Goal: Communication & Community: Answer question/provide support

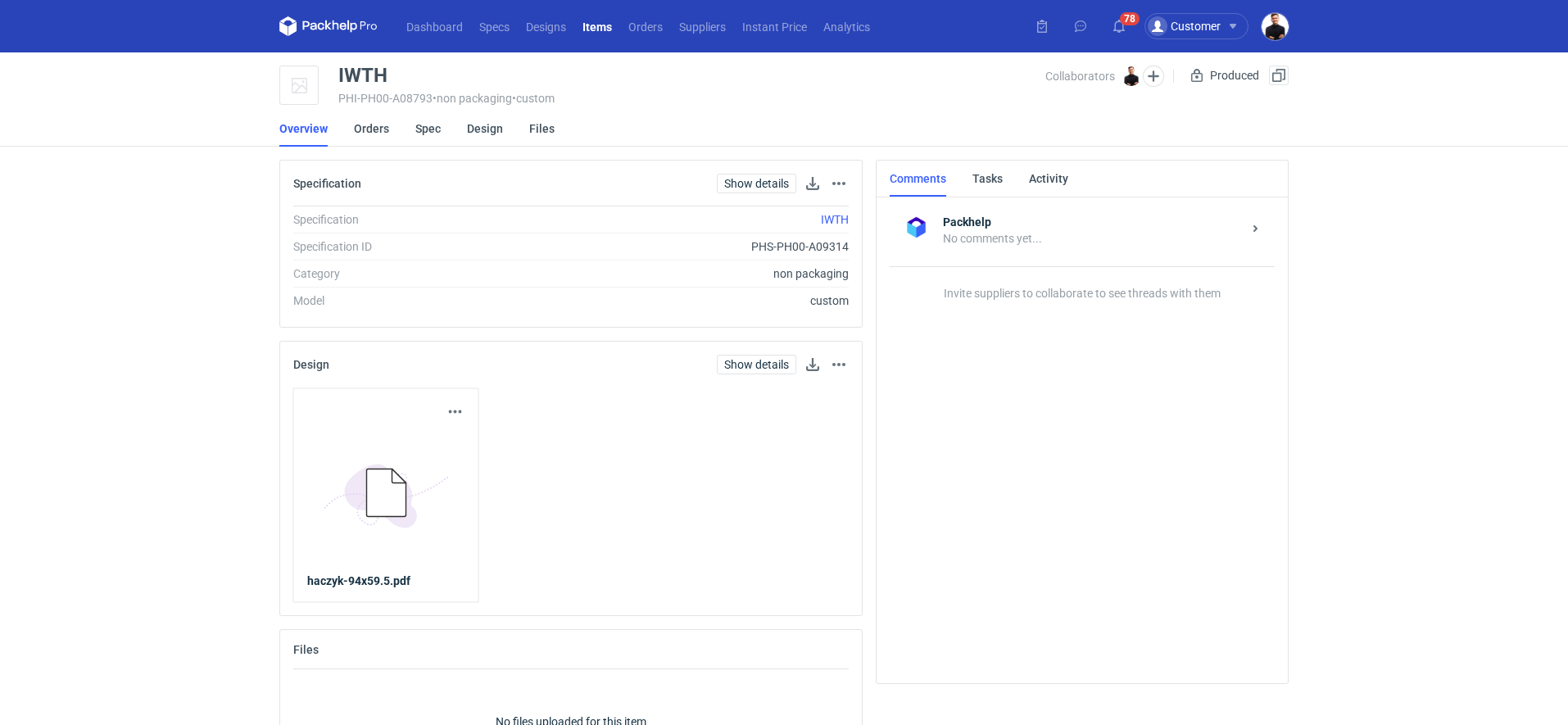
click at [358, 155] on main "IWTH PHI-PH00-A08793 • non packaging • custom Collaborators Tomasz Kubiak Produ…" at bounding box center [783, 427] width 1022 height 748
click at [369, 136] on link "Orders" at bounding box center [371, 129] width 36 height 36
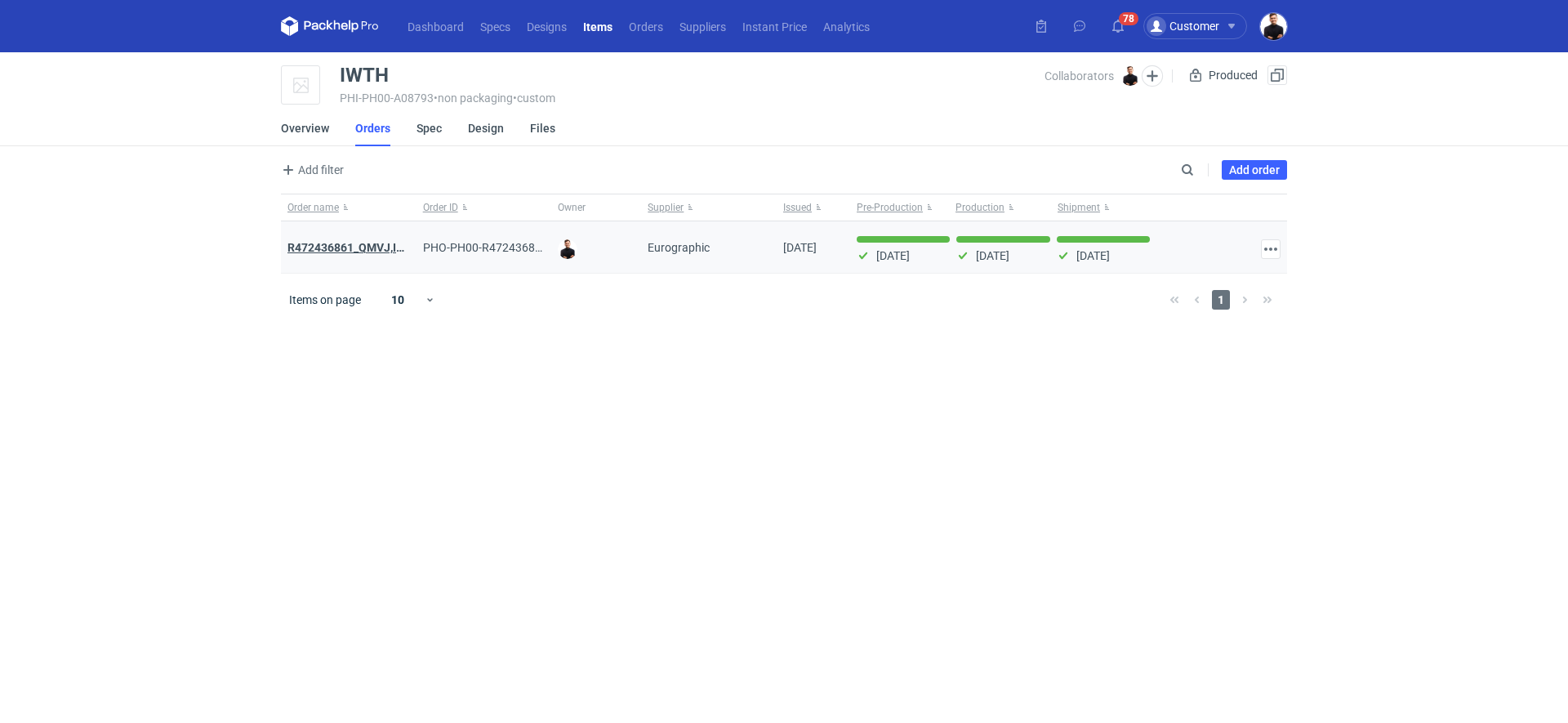
click at [347, 247] on strong "R472436861_QMVJ,IWTH" at bounding box center [355, 248] width 134 height 13
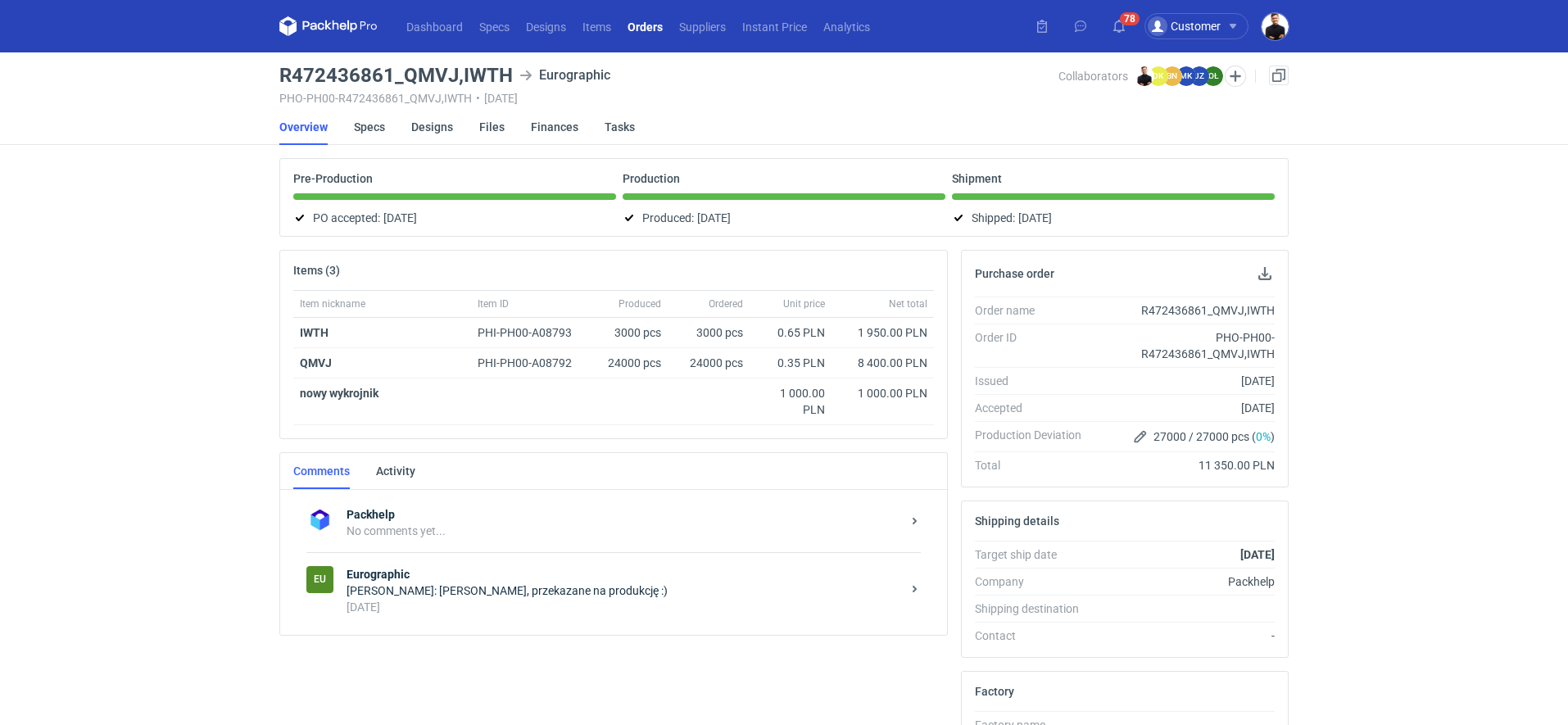
click at [412, 582] on div "Olga Łopatowicz: Panie Tomaszu, przekazane na produkcję :)" at bounding box center [624, 590] width 555 height 16
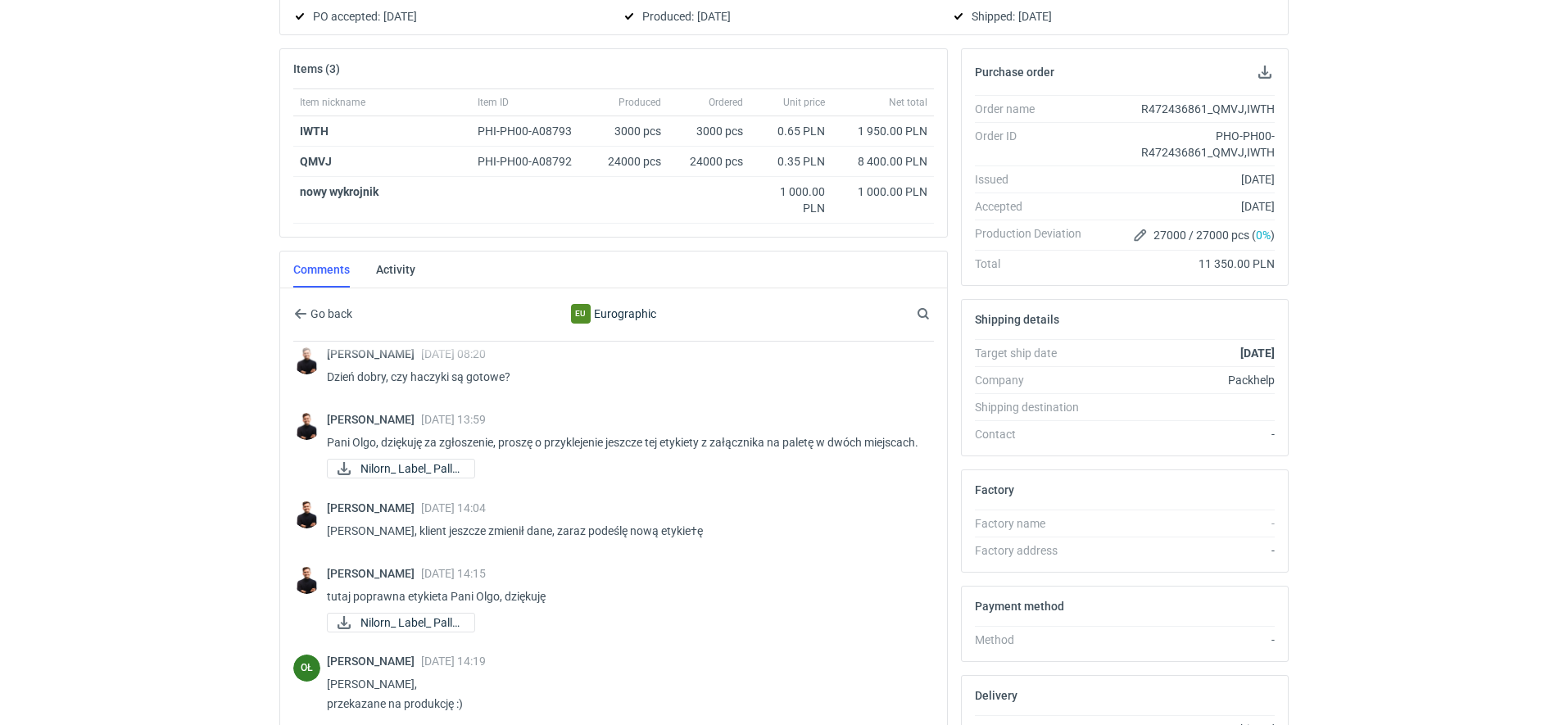
scroll to position [361, 0]
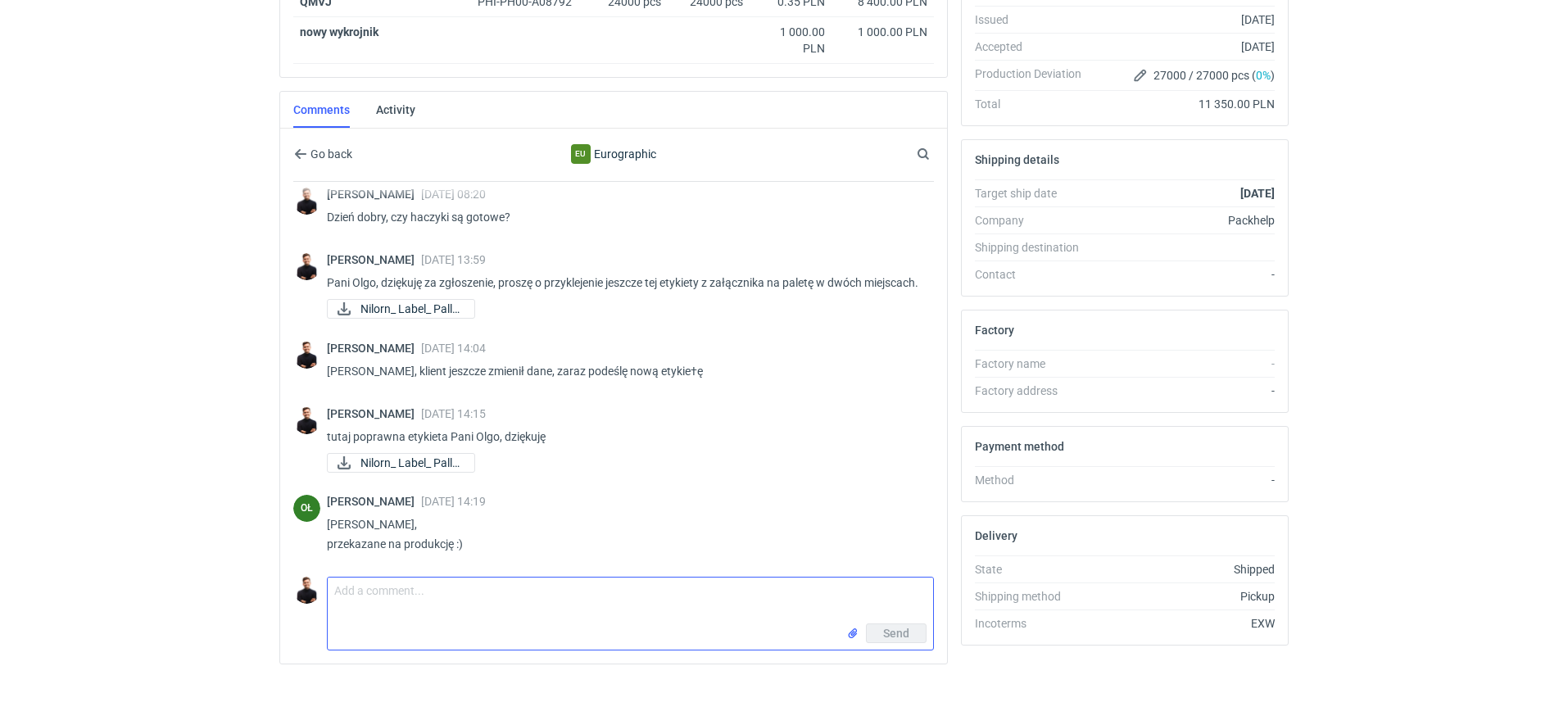
click at [406, 598] on textarea "Comment message" at bounding box center [630, 600] width 606 height 46
type textarea "Dzień dobry, czy zostały może u Państwa jakieś próbki z tej produkcji jeszcze?"
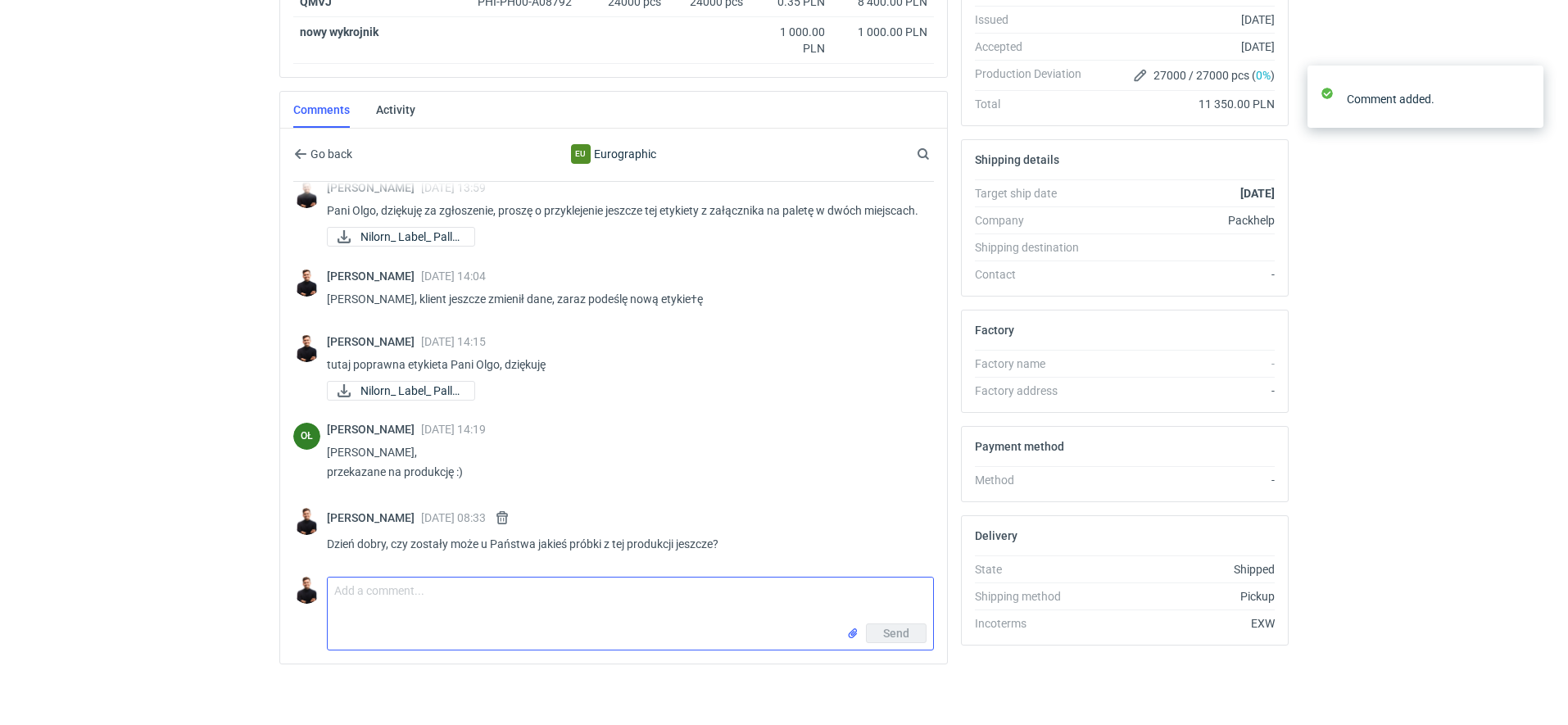
scroll to position [185, 0]
click at [520, 534] on p "Dzień dobry, czy zostały może u Państwa jakieś próbki z tej produkcji jeszcze?" at bounding box center [624, 544] width 594 height 19
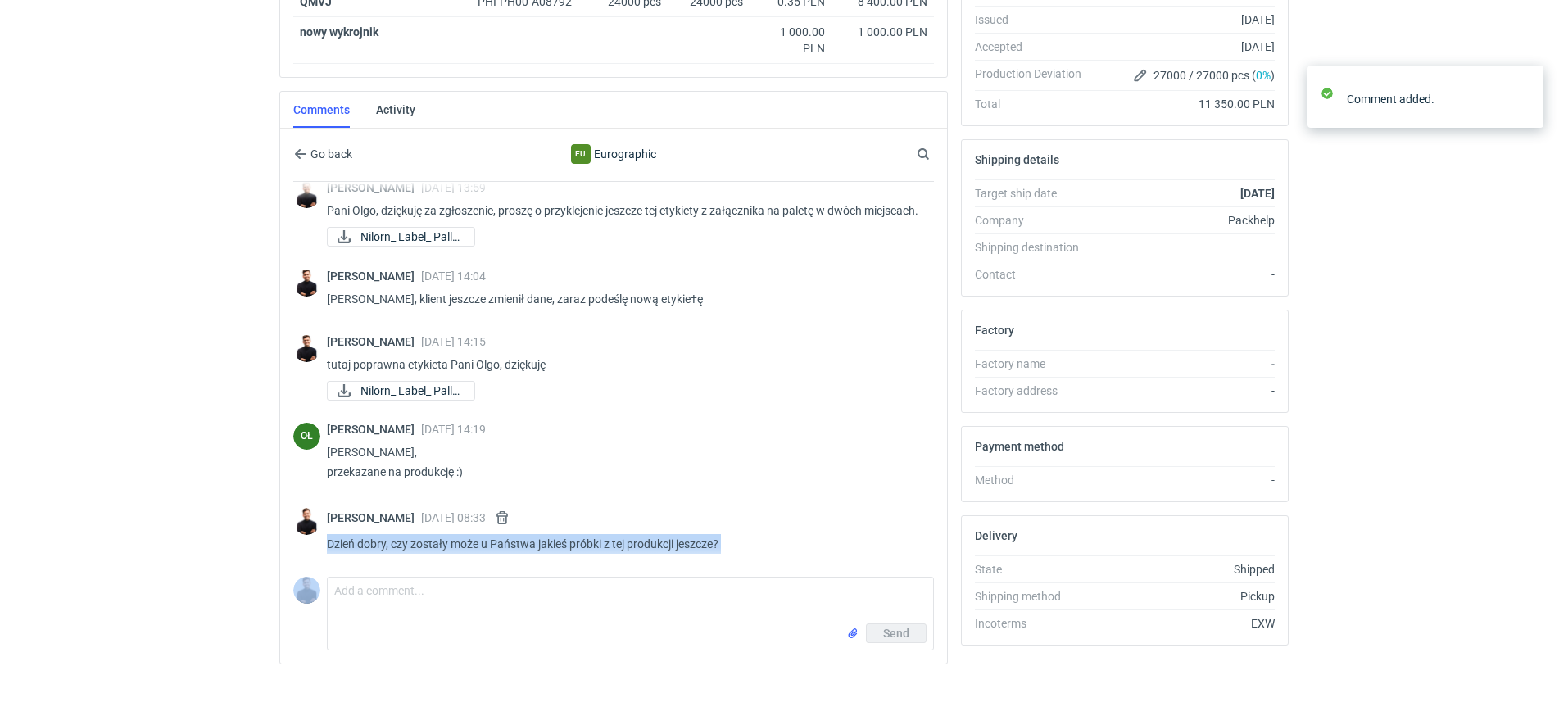
click at [520, 534] on p "Dzień dobry, czy zostały może u Państwa jakieś próbki z tej produkcji jeszcze?" at bounding box center [624, 544] width 594 height 19
copy p "Dzień dobry, czy zostały może u Państwa jakieś próbki z tej produkcji jeszcze?"
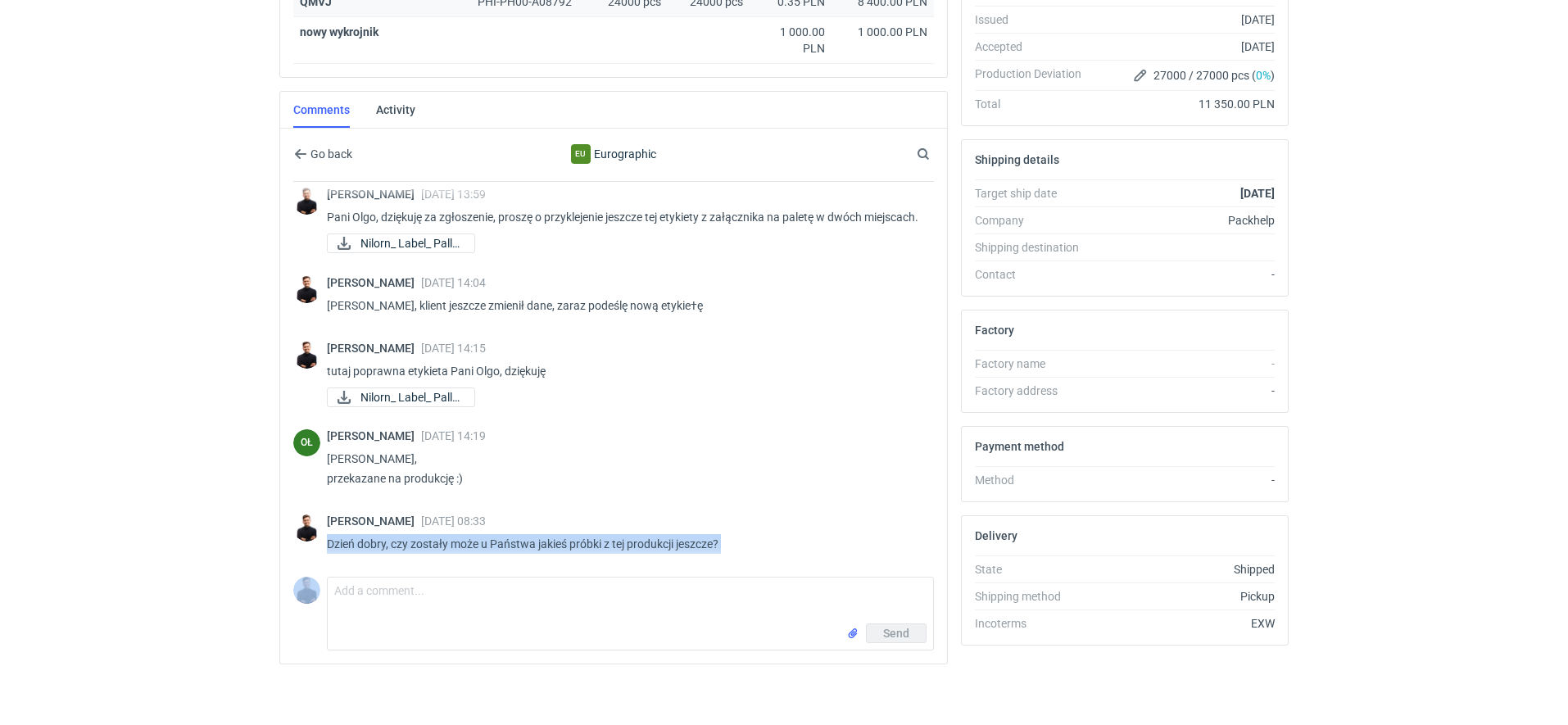
scroll to position [179, 0]
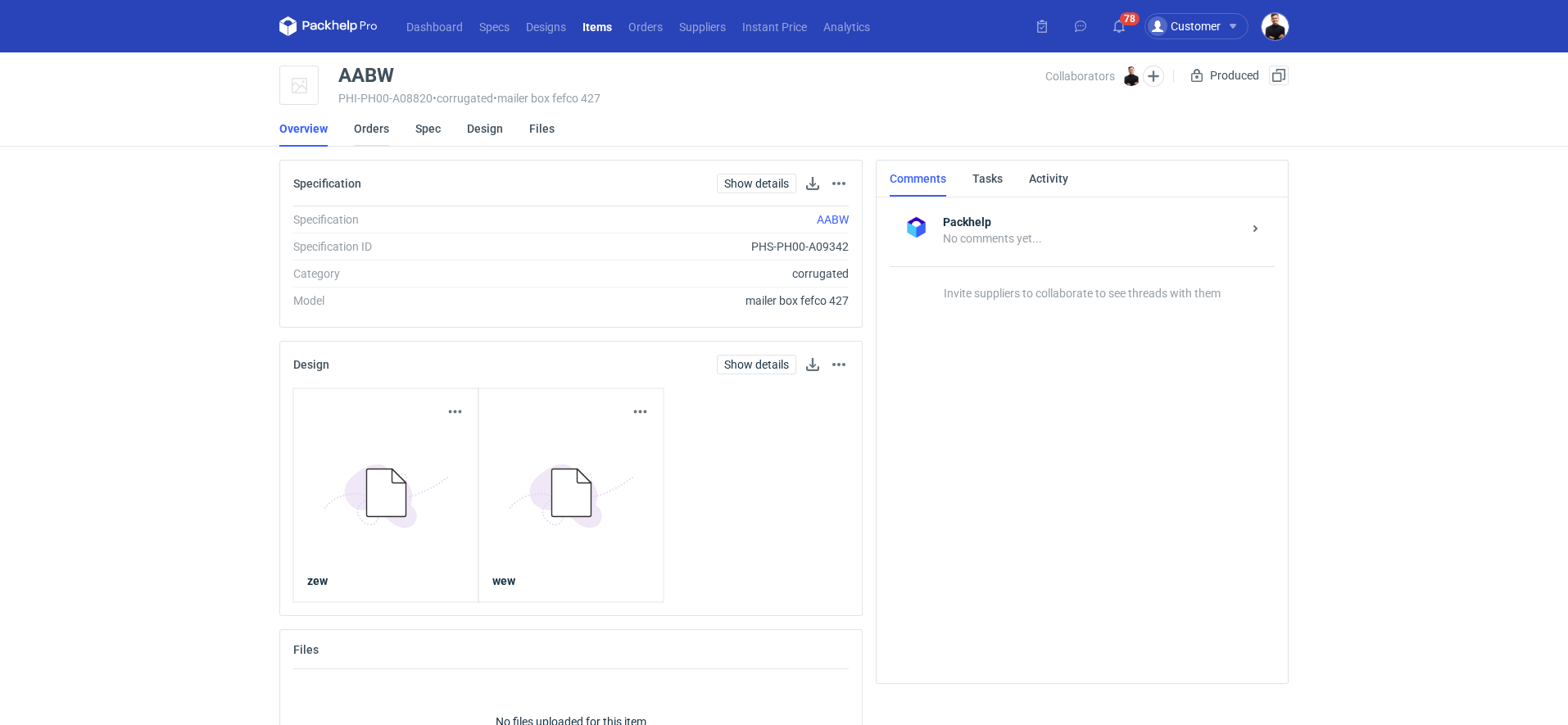
click at [368, 132] on link "Orders" at bounding box center [371, 129] width 36 height 36
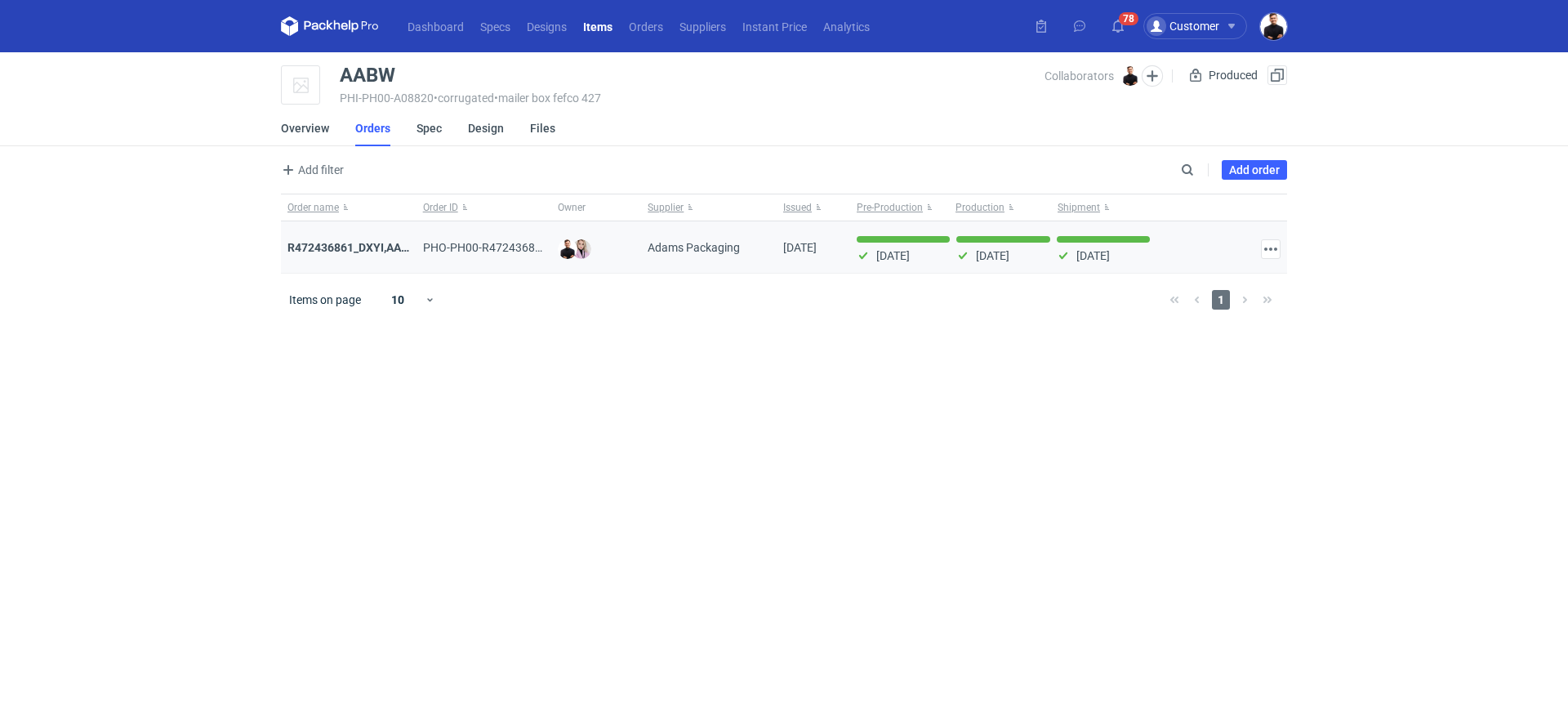
click at [350, 239] on div "R472436861_DXYI,AABW" at bounding box center [349, 247] width 122 height 16
click at [344, 249] on strong "R472436861_DXYI,AABW" at bounding box center [353, 248] width 131 height 13
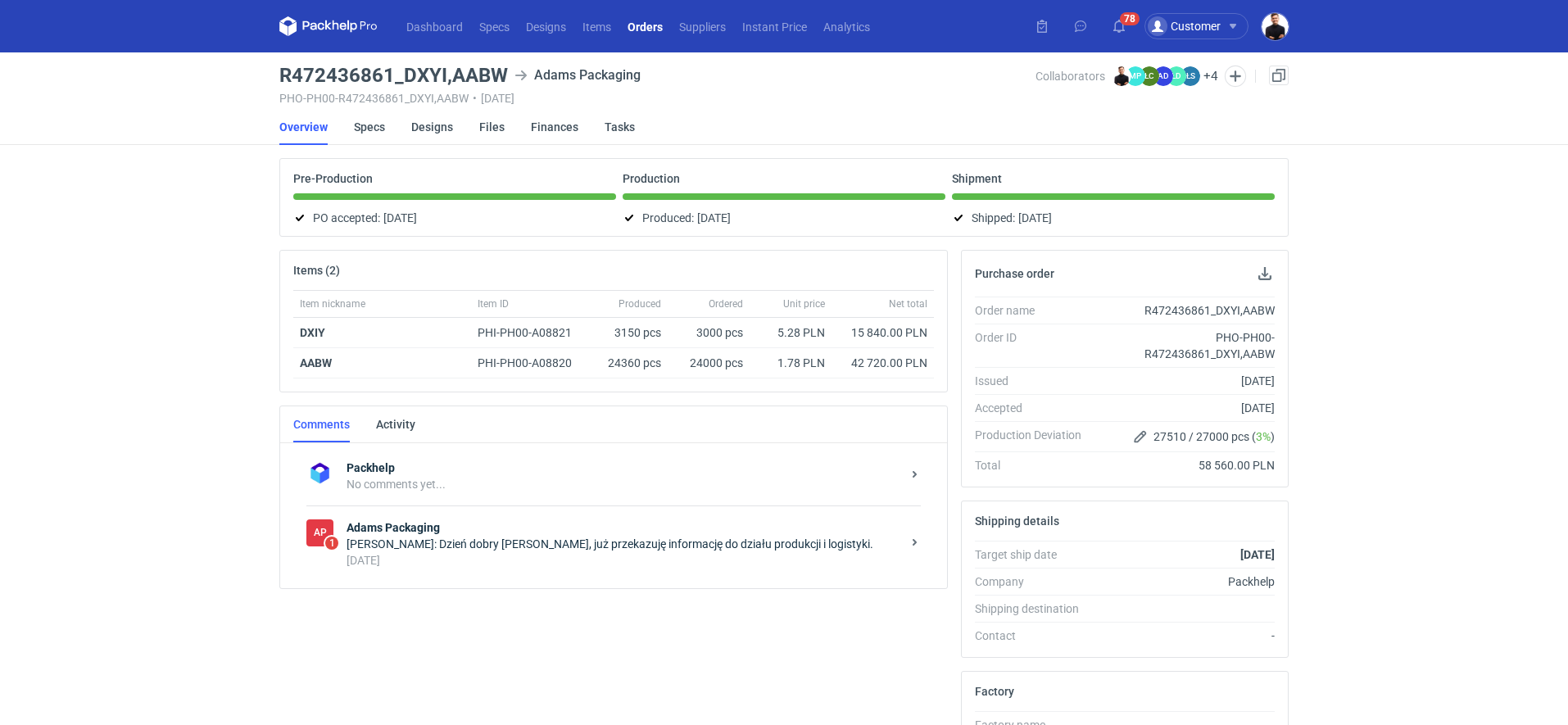
click at [444, 535] on div "[PERSON_NAME]: Dzień dobry [PERSON_NAME], już przekazuję informację do działu p…" at bounding box center [624, 543] width 555 height 16
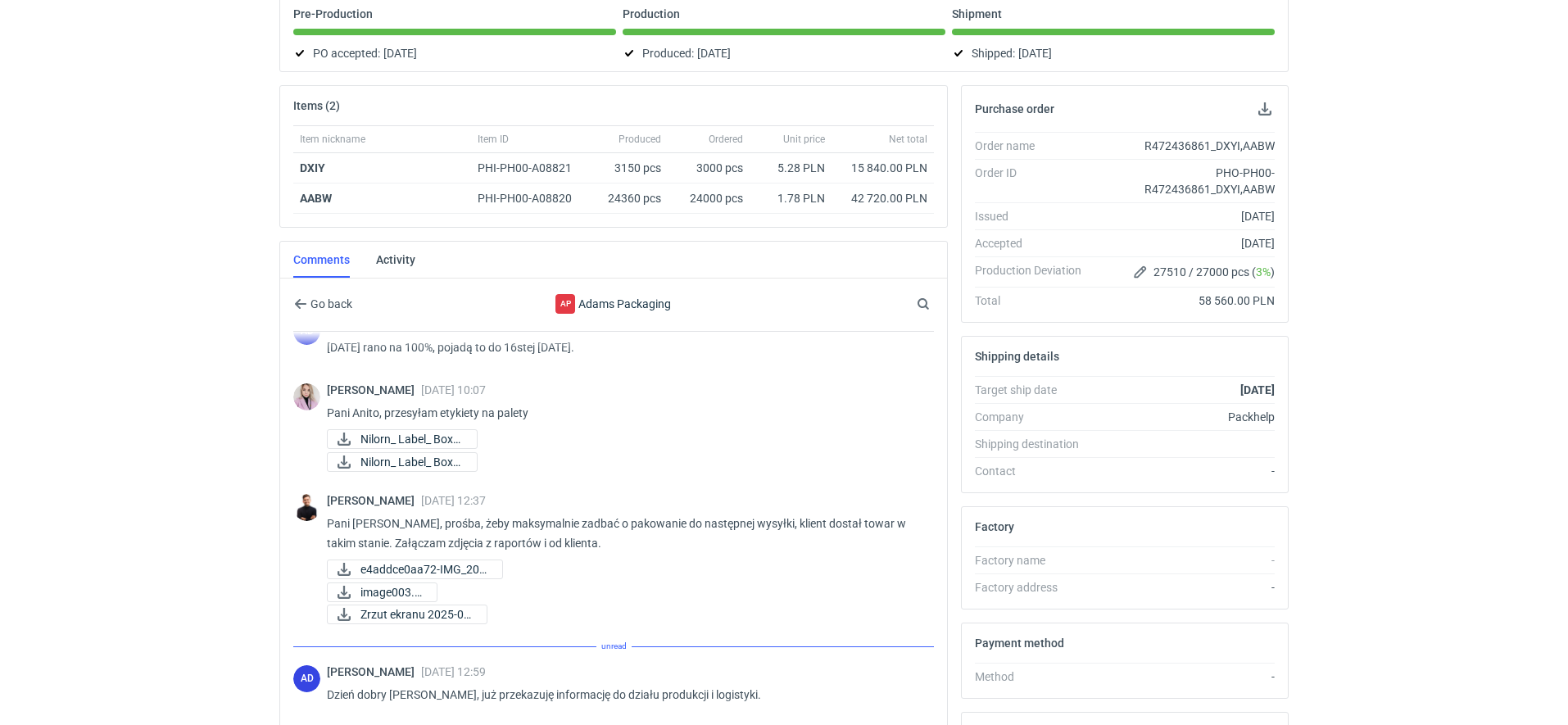
scroll to position [339, 0]
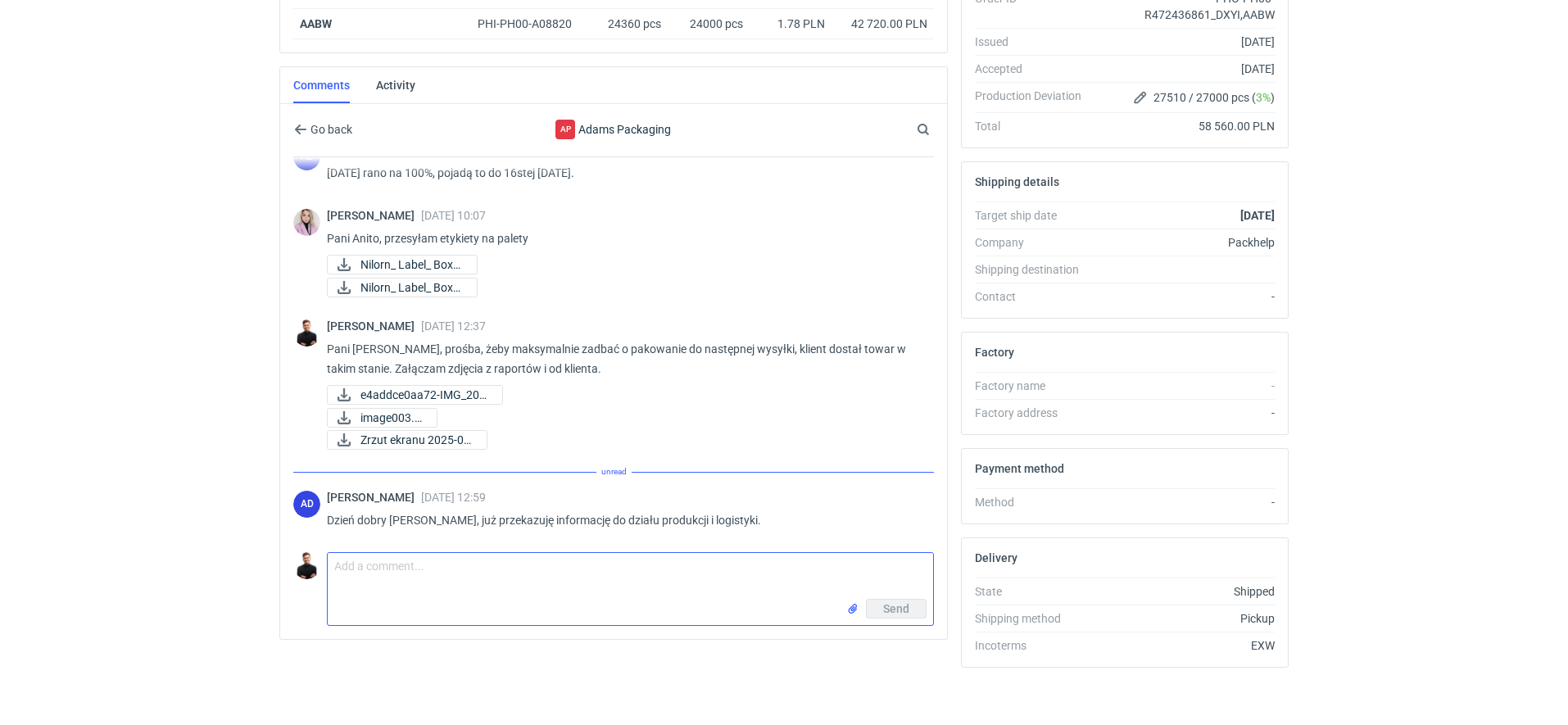
click at [503, 558] on textarea "Comment message" at bounding box center [630, 575] width 606 height 46
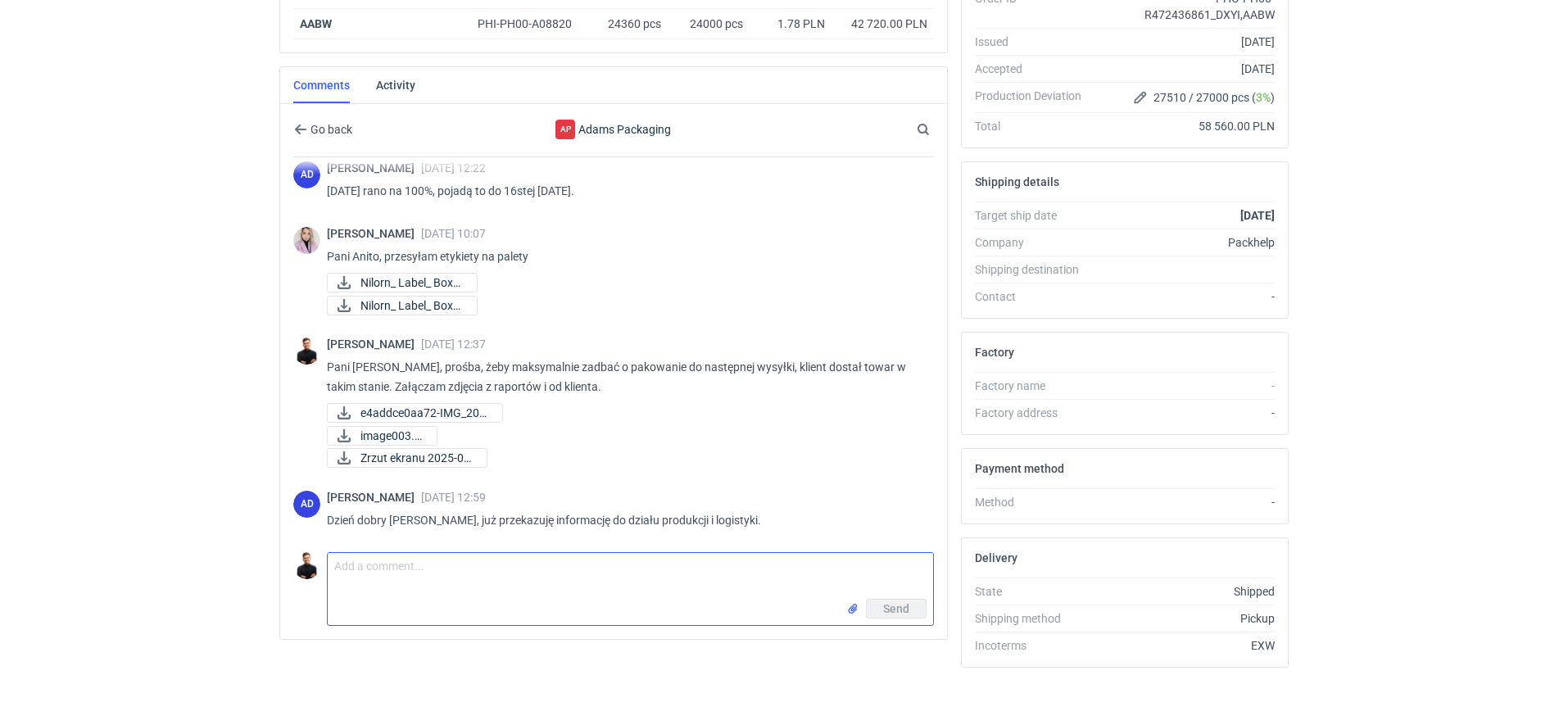
paste textarea "Dzień dobry, czy zostały może u Państwa jakieś próbki z tej produkcji jeszcze?"
type textarea "Dzień dobry, czy zostały może u Państwa jakieś próbki z tej produkcji jeszcze?"
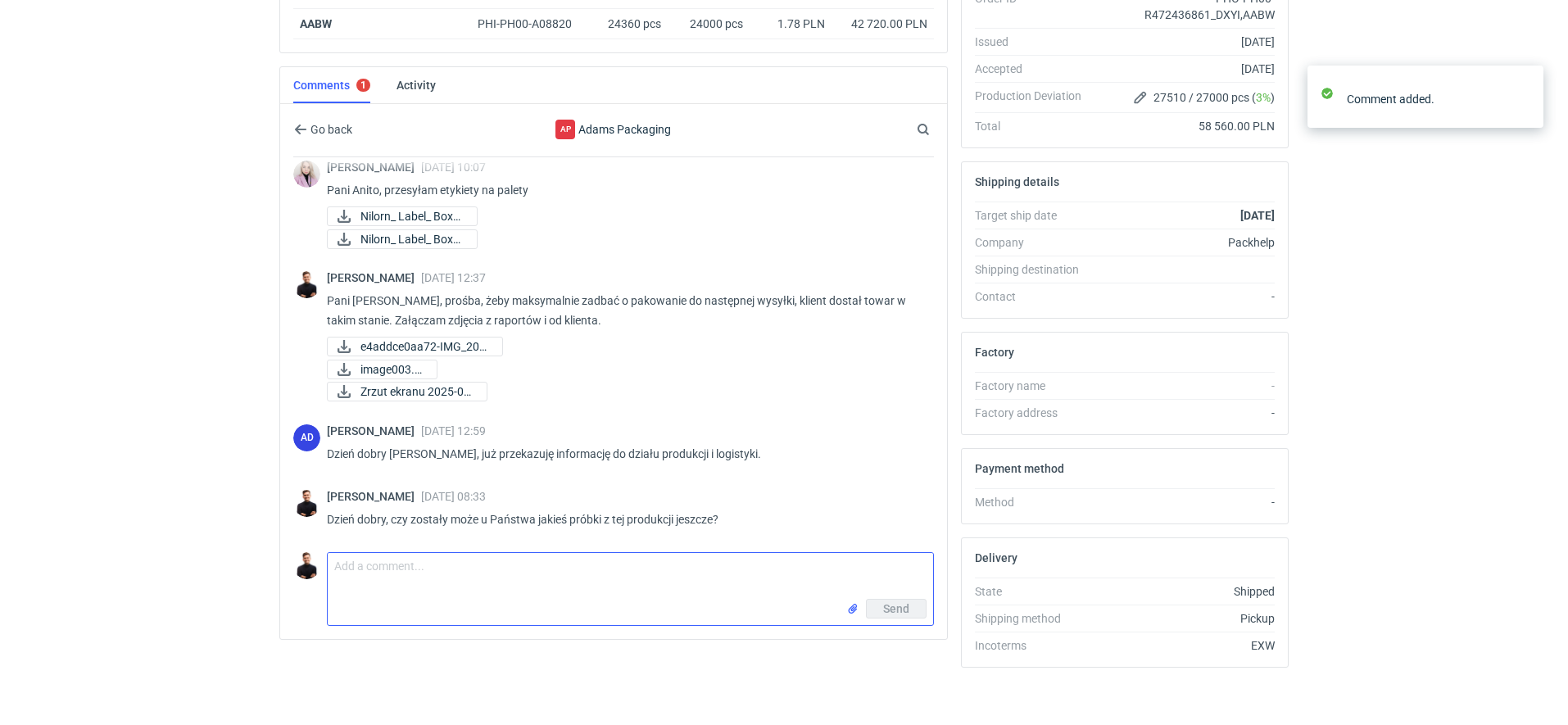
scroll to position [1183, 0]
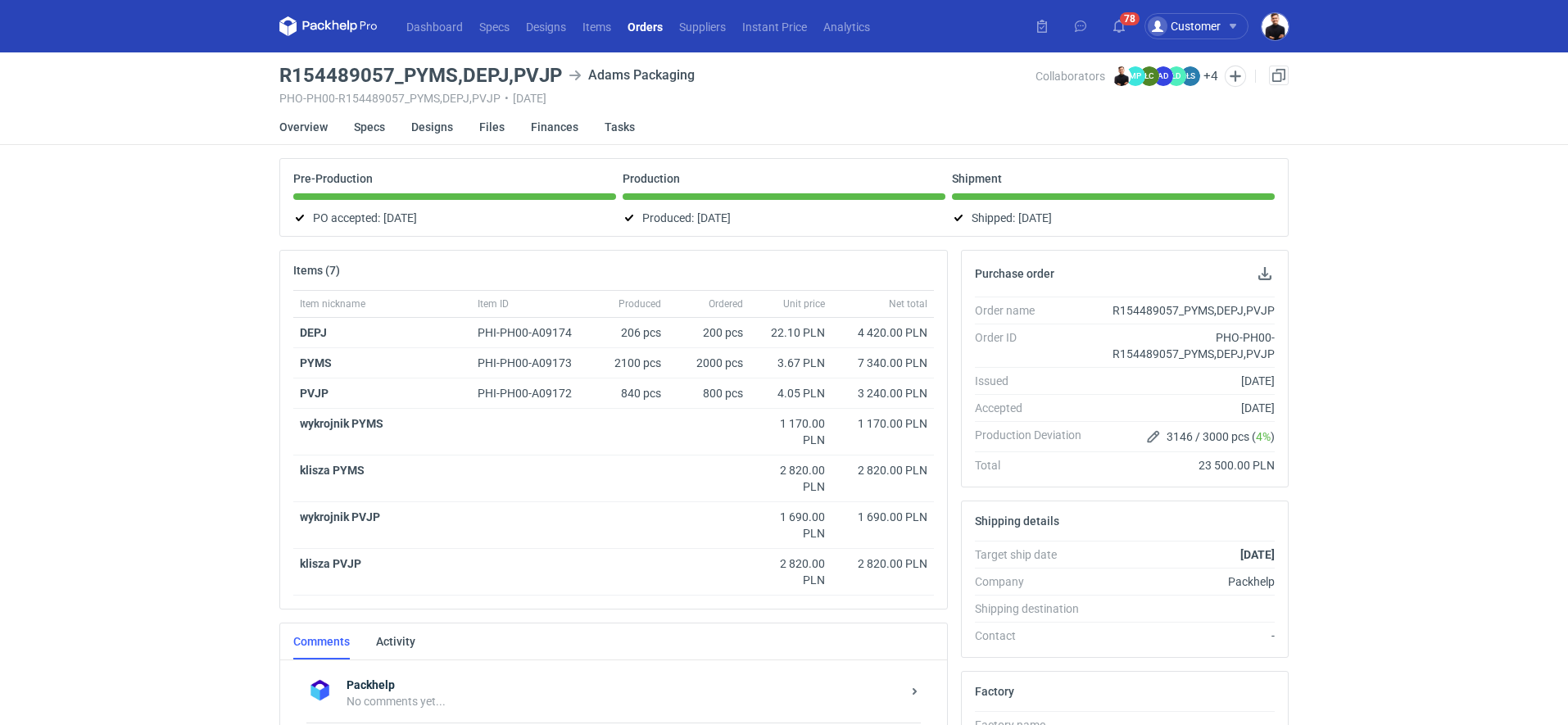
scroll to position [177, 0]
